Goal: Task Accomplishment & Management: Manage account settings

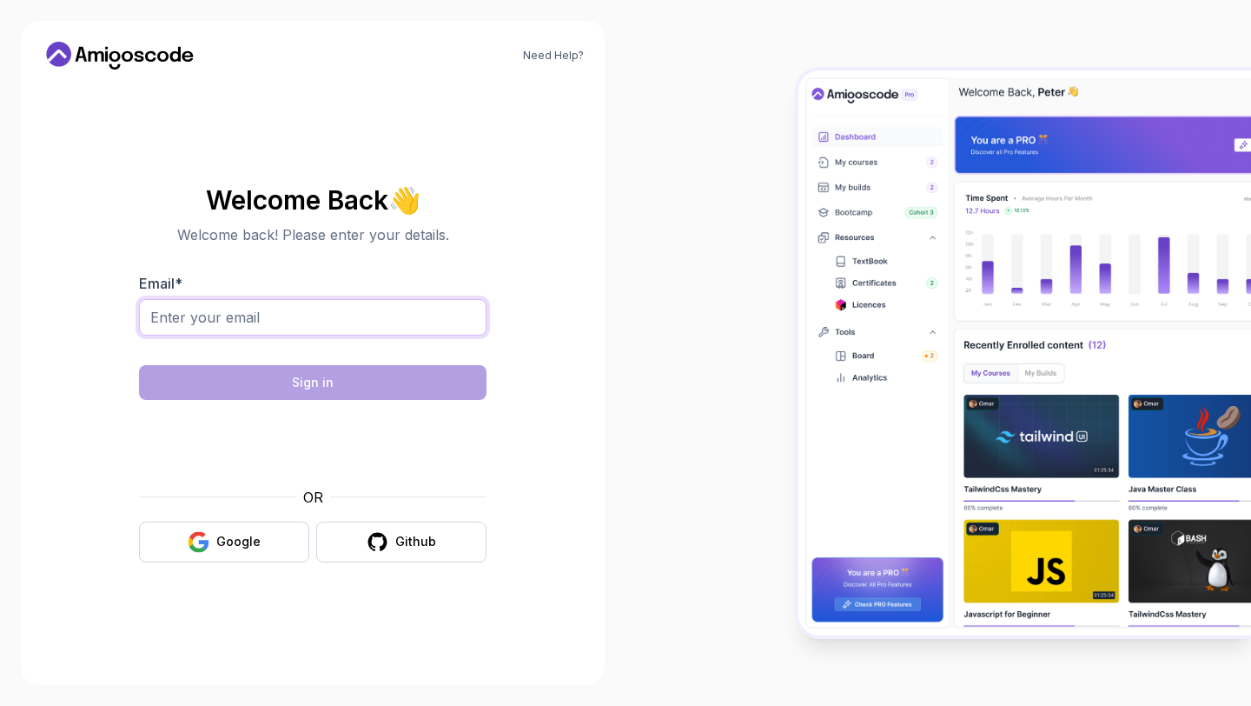
click at [373, 316] on input "Email *" at bounding box center [313, 317] width 348 height 36
type input "ahasansiddiqui@gmail.com"
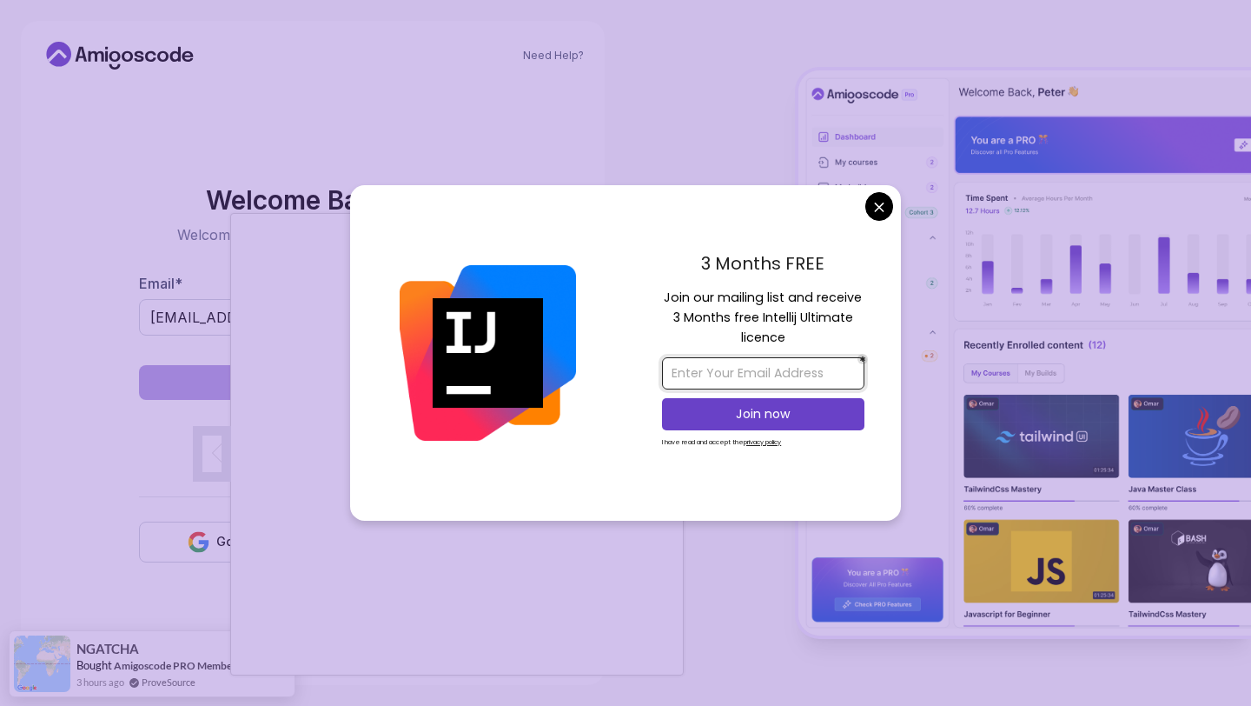
click at [748, 376] on input "email" at bounding box center [763, 373] width 202 height 32
type input "ahasansiddiqui@gmail.com"
click at [761, 422] on button "Join now" at bounding box center [763, 414] width 202 height 32
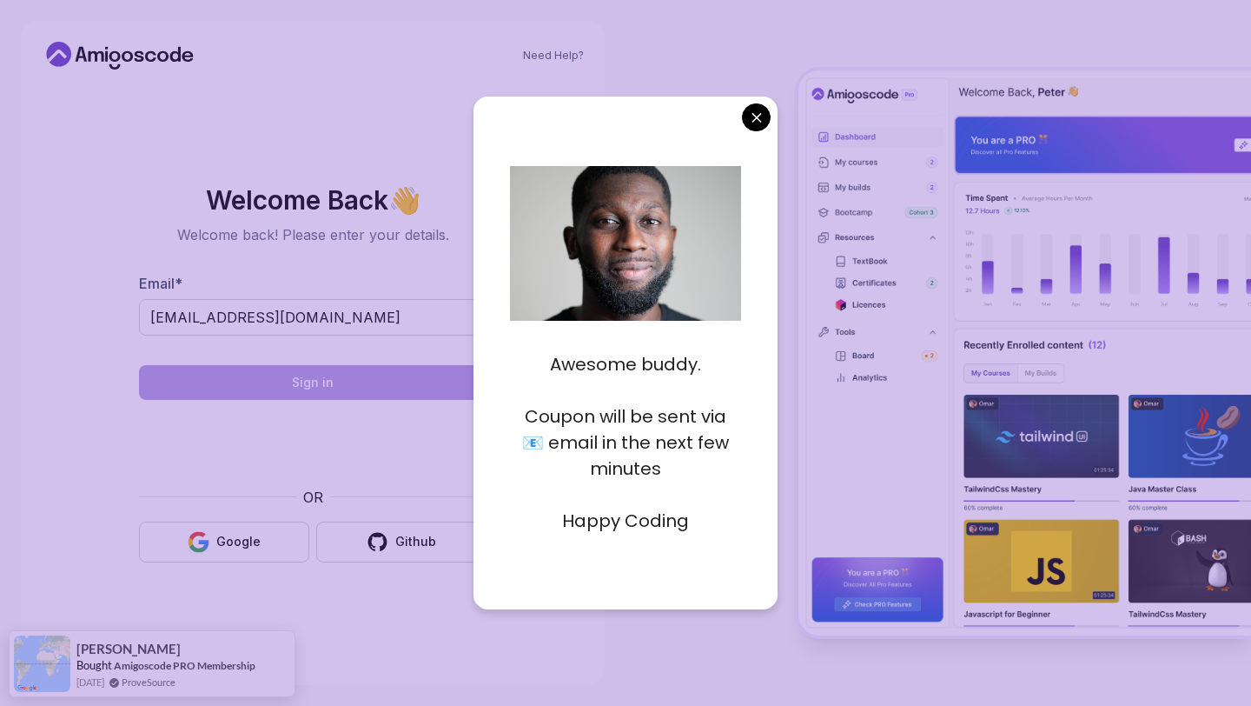
click at [756, 119] on body "Need Help? Welcome Back 👋 Welcome back! Please enter your details. Email * ahas…" at bounding box center [625, 353] width 1251 height 706
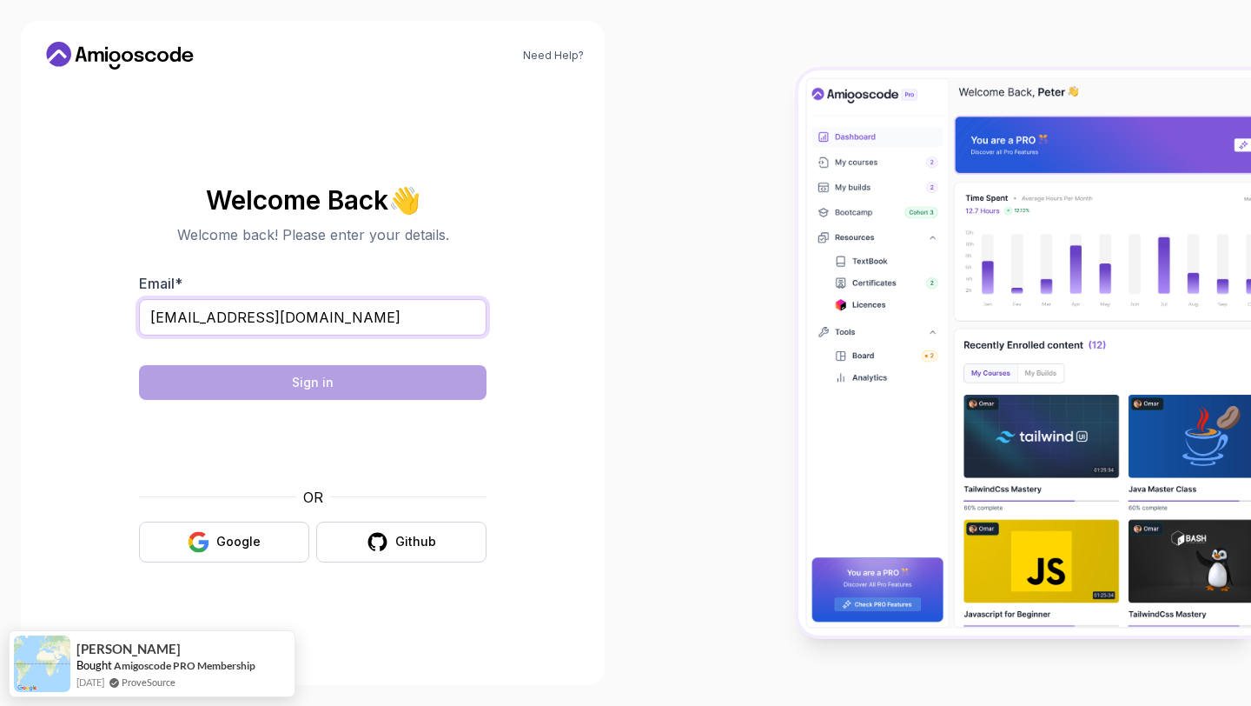
click at [342, 317] on input "ahasansiddiqui@gmail.com" at bounding box center [313, 317] width 348 height 36
click at [162, 320] on input "ahasansiddiqui@gmail.com" at bounding box center [313, 317] width 348 height 36
type input "[EMAIL_ADDRESS][DOMAIN_NAME]"
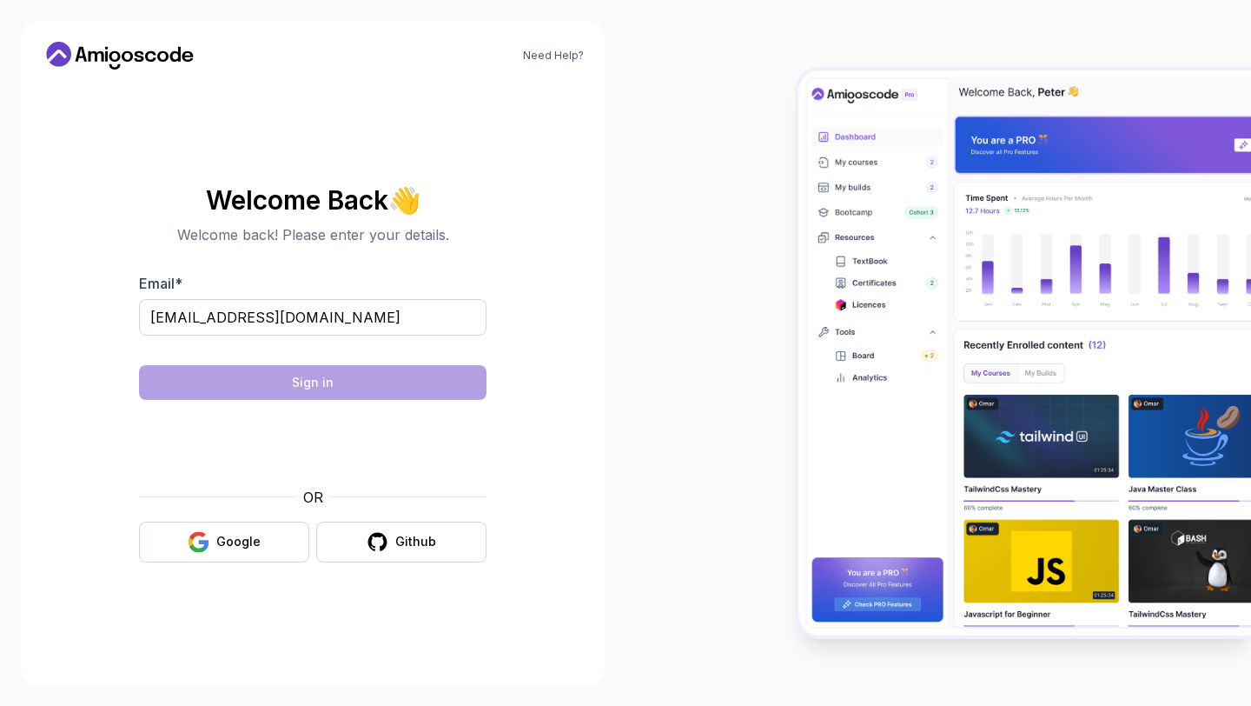
type input "[EMAIL_ADDRESS][DOMAIN_NAME]"
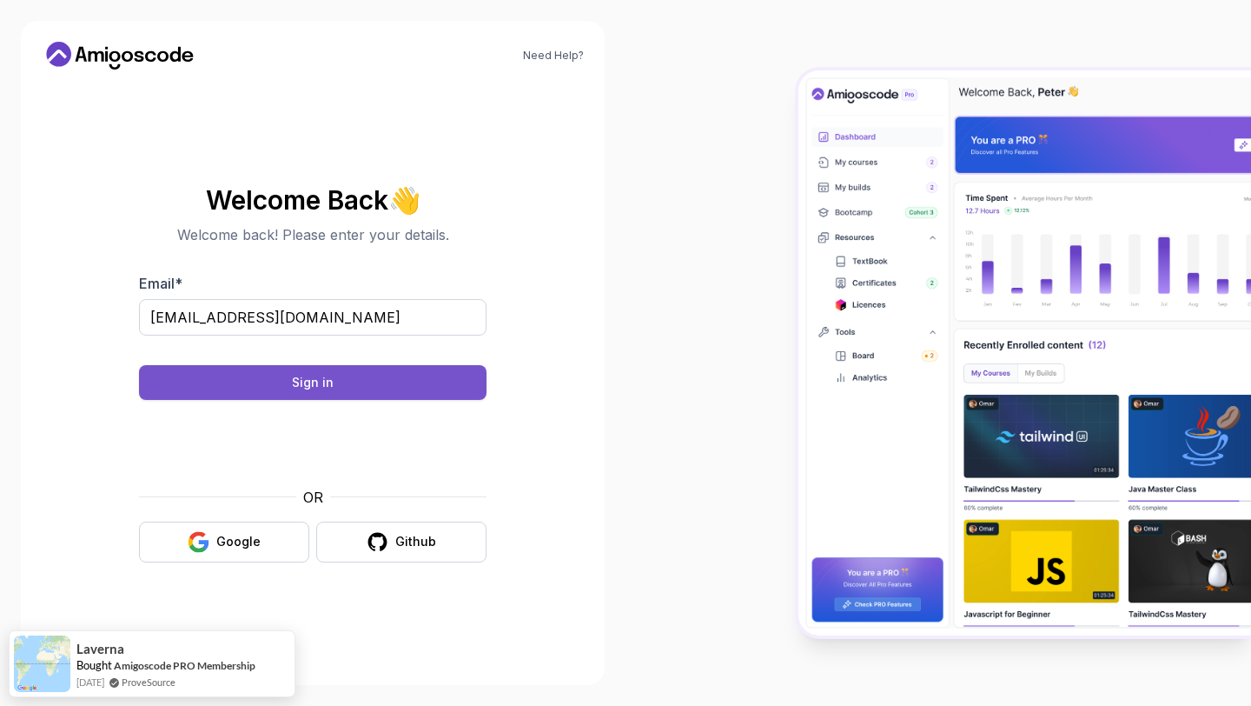
click at [347, 382] on button "Sign in" at bounding box center [313, 382] width 348 height 35
